Goal: Task Accomplishment & Management: Manage account settings

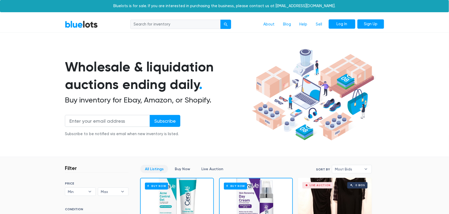
click at [347, 23] on link "Log In" at bounding box center [342, 24] width 27 height 10
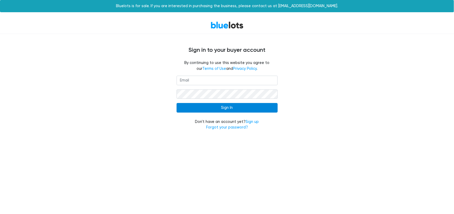
type input "[EMAIL_ADDRESS][DOMAIN_NAME]"
click at [232, 108] on input "Sign In" at bounding box center [227, 108] width 101 height 10
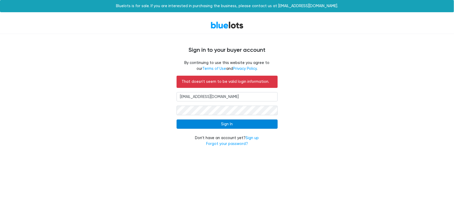
click at [194, 124] on input "Sign In" at bounding box center [227, 125] width 101 height 10
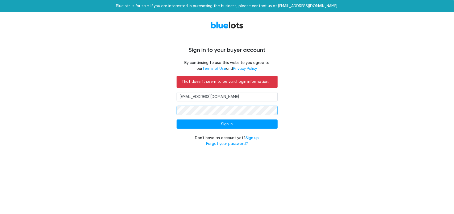
click at [160, 109] on div "That doesn't seem to be valid login information. operation@inbellabeauty.com Si…" at bounding box center [227, 115] width 327 height 78
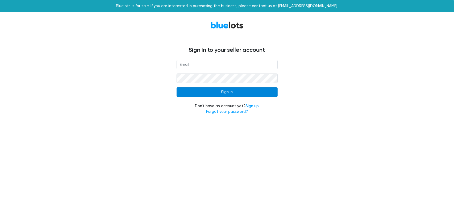
type input "[EMAIL_ADDRESS][DOMAIN_NAME]"
click at [221, 92] on input "Sign In" at bounding box center [227, 93] width 101 height 10
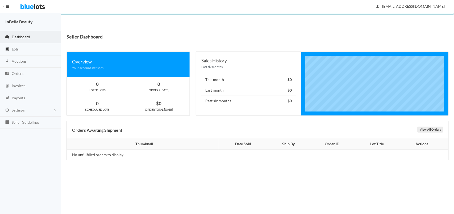
click at [12, 49] on span "Lots" at bounding box center [15, 49] width 7 height 5
